Goal: Information Seeking & Learning: Learn about a topic

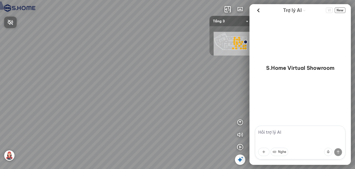
drag, startPoint x: 182, startPoint y: 107, endPoint x: 170, endPoint y: 101, distance: 13.2
click at [142, 100] on div at bounding box center [177, 84] width 355 height 169
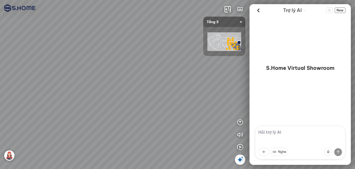
drag, startPoint x: 170, startPoint y: 101, endPoint x: 93, endPoint y: 98, distance: 76.7
click at [92, 97] on div at bounding box center [177, 84] width 355 height 169
click at [96, 102] on div at bounding box center [177, 84] width 355 height 169
drag, startPoint x: 165, startPoint y: 110, endPoint x: 184, endPoint y: 103, distance: 20.5
click at [184, 103] on div at bounding box center [177, 84] width 355 height 169
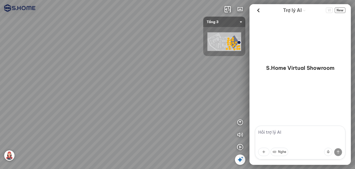
drag, startPoint x: 160, startPoint y: 111, endPoint x: 138, endPoint y: 114, distance: 21.7
click at [138, 114] on div at bounding box center [177, 84] width 355 height 169
click at [211, 42] on img at bounding box center [224, 41] width 34 height 19
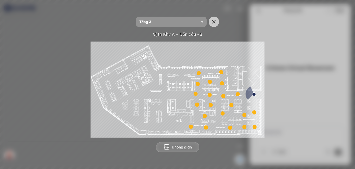
click at [238, 95] on div at bounding box center [237, 94] width 4 height 4
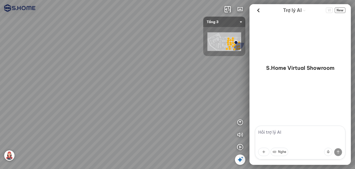
drag, startPoint x: 179, startPoint y: 107, endPoint x: 132, endPoint y: 89, distance: 50.4
click at [124, 87] on div at bounding box center [177, 84] width 355 height 169
click at [142, 100] on div at bounding box center [177, 84] width 355 height 169
click at [169, 86] on div at bounding box center [168, 87] width 9 height 9
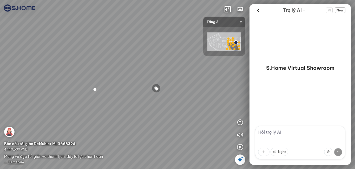
click at [20, 163] on span "Xem thêm" at bounding box center [16, 162] width 16 height 4
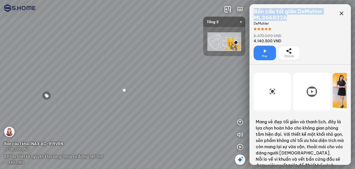
drag, startPoint x: 289, startPoint y: 18, endPoint x: 255, endPoint y: 14, distance: 33.8
click at [255, 14] on div "Bồn cầu tối giản DeMuhler ML366832A" at bounding box center [295, 14] width 83 height 12
copy div "Bồn cầu tối giản DeMuhler ML366832A"
